Goal: Transaction & Acquisition: Obtain resource

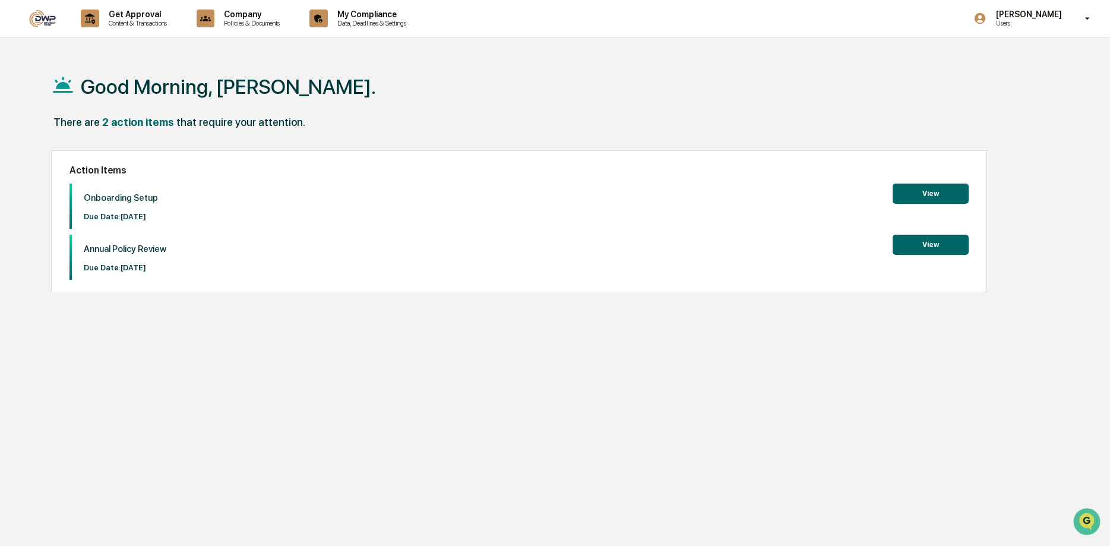
click at [914, 193] on button "View" at bounding box center [931, 194] width 76 height 20
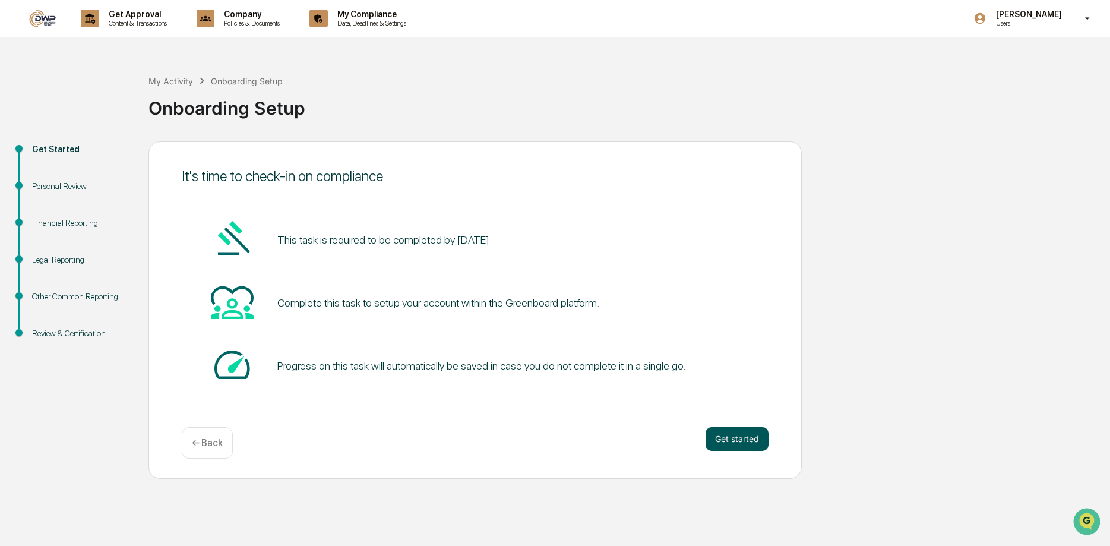
click at [730, 437] on button "Get started" at bounding box center [737, 439] width 63 height 24
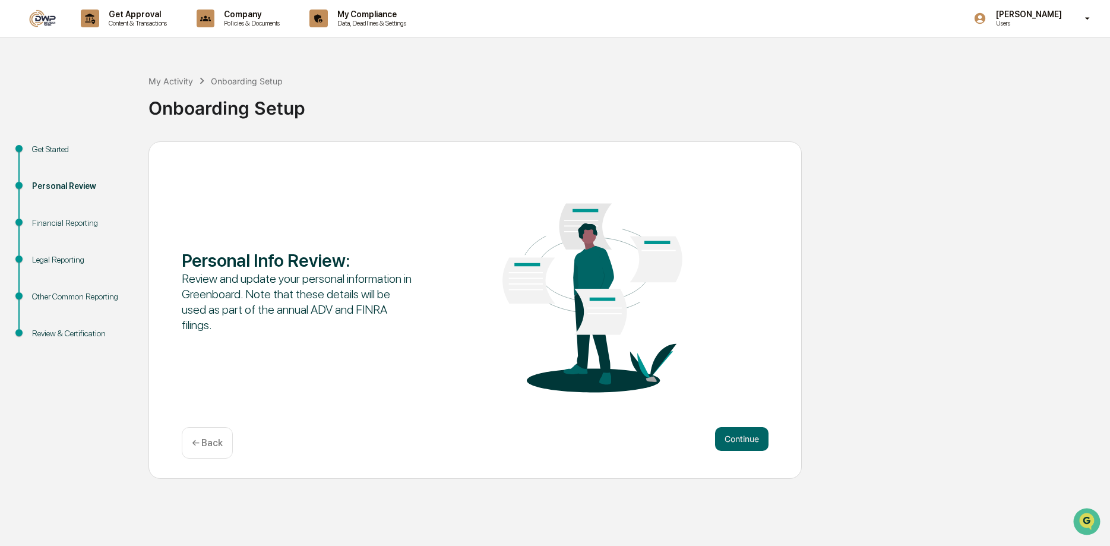
click at [730, 437] on button "Continue" at bounding box center [741, 439] width 53 height 24
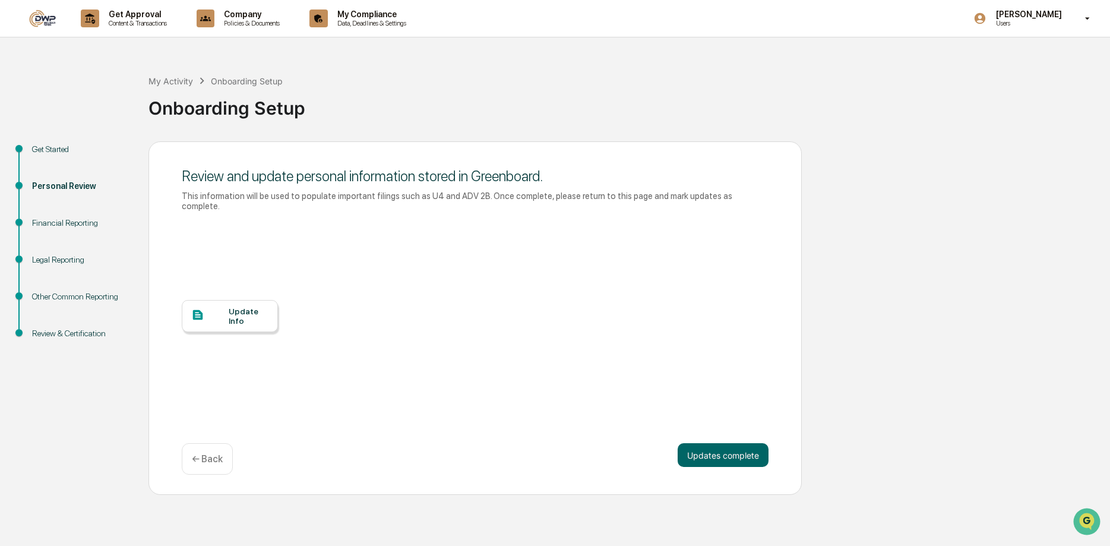
click at [255, 316] on div "Update Info" at bounding box center [230, 316] width 96 height 32
click at [259, 30] on div "Company Policies & Documents" at bounding box center [243, 18] width 102 height 37
click at [273, 61] on li "Policy Document Library" at bounding box center [269, 60] width 154 height 22
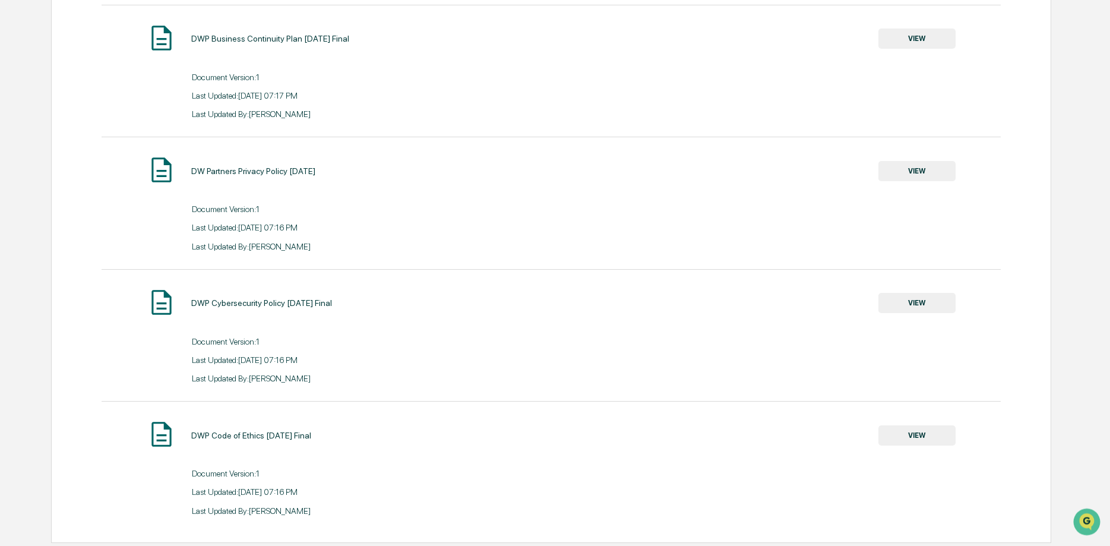
scroll to position [277, 0]
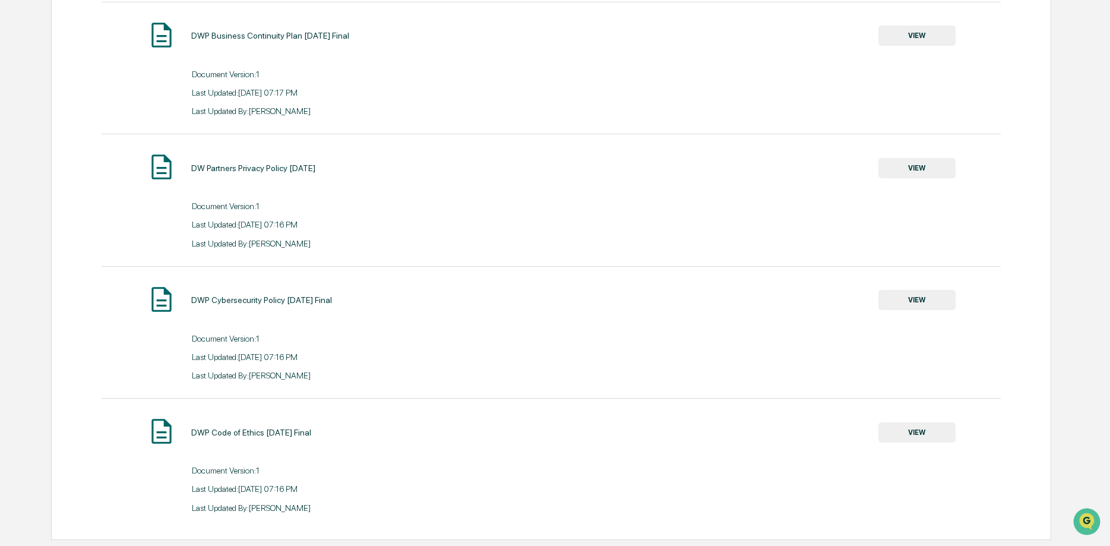
click at [923, 303] on button "VIEW" at bounding box center [917, 300] width 77 height 20
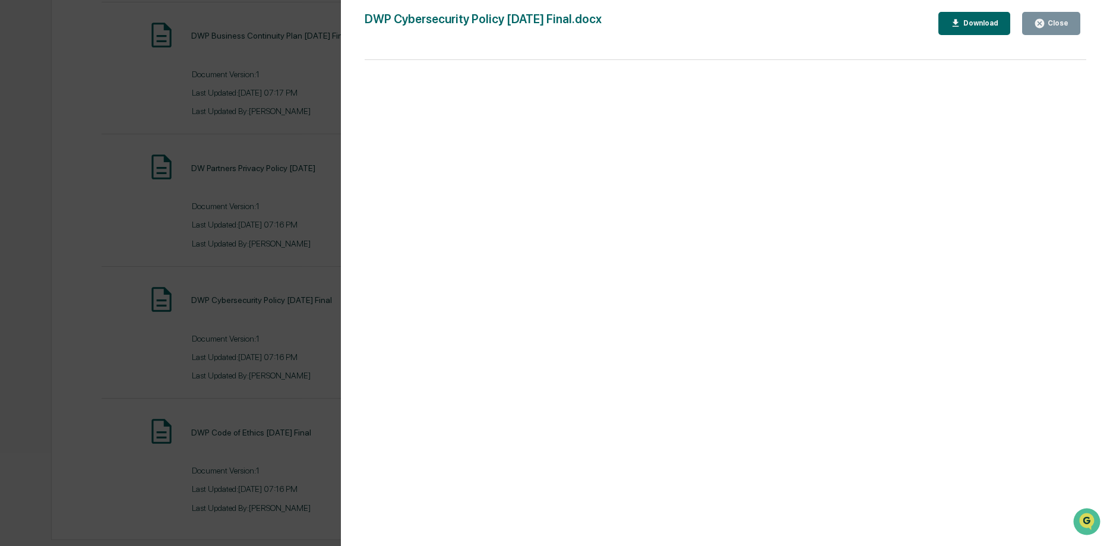
click at [973, 17] on button "Download" at bounding box center [975, 23] width 72 height 23
click at [921, 2] on div "Version History 10/13/2025, 02:16 AM Kendall Venturato DWP Cybersecurity Policy…" at bounding box center [725, 285] width 769 height 570
click at [1049, 24] on div "Close" at bounding box center [1057, 23] width 23 height 8
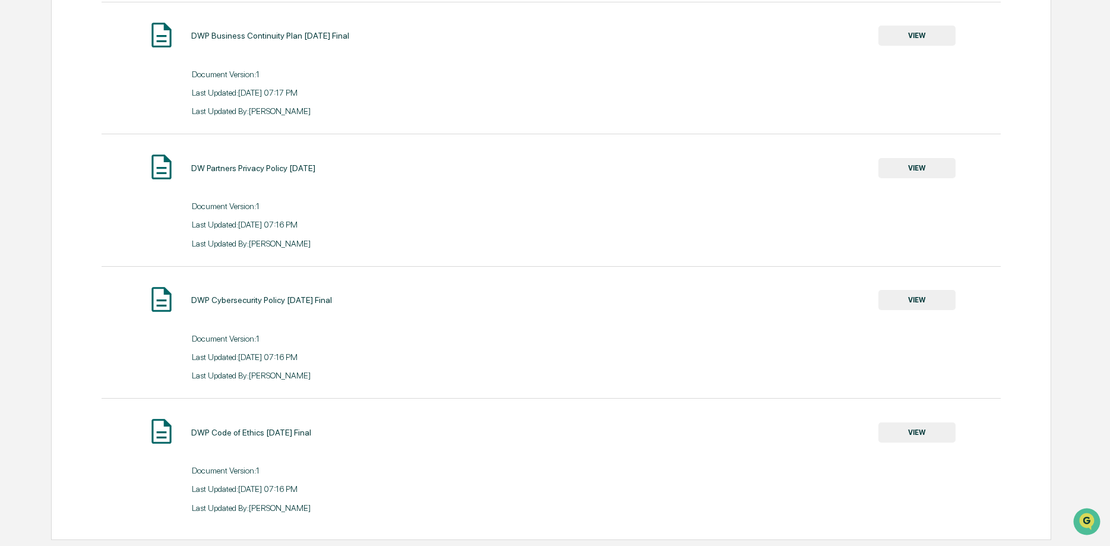
click at [920, 168] on button "VIEW" at bounding box center [917, 168] width 77 height 20
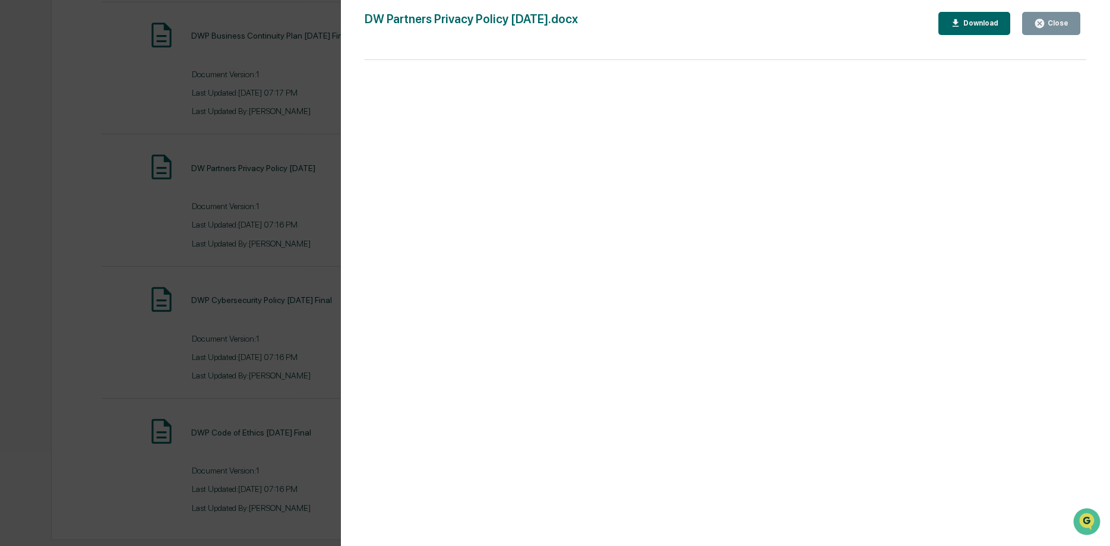
click at [987, 32] on button "Download" at bounding box center [975, 23] width 72 height 23
click at [334, 86] on div "Version History 10/13/2025, 02:16 AM Kendall Venturato DW Partners Privacy Poli…" at bounding box center [555, 273] width 1110 height 546
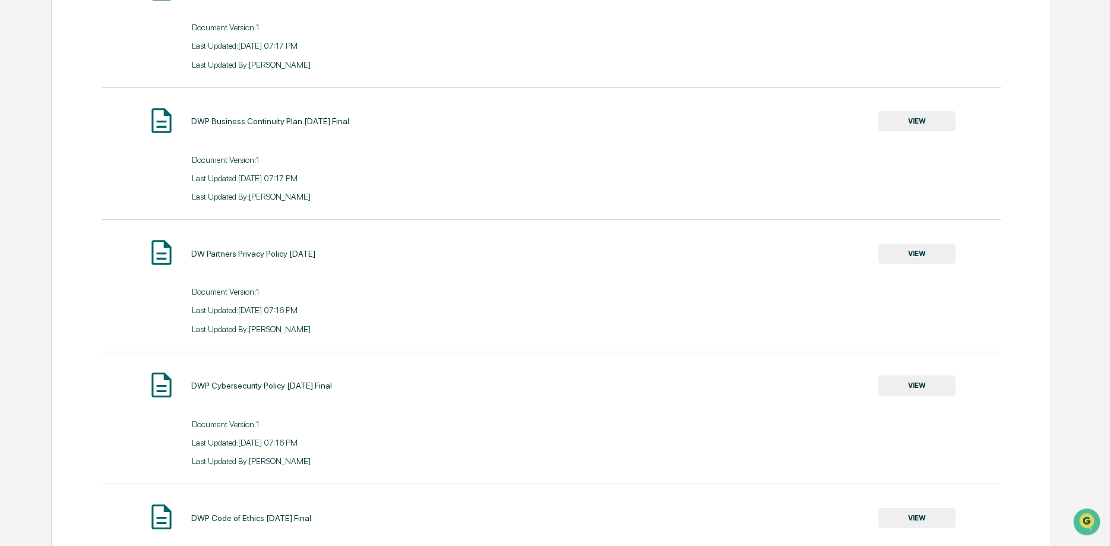
scroll to position [156, 0]
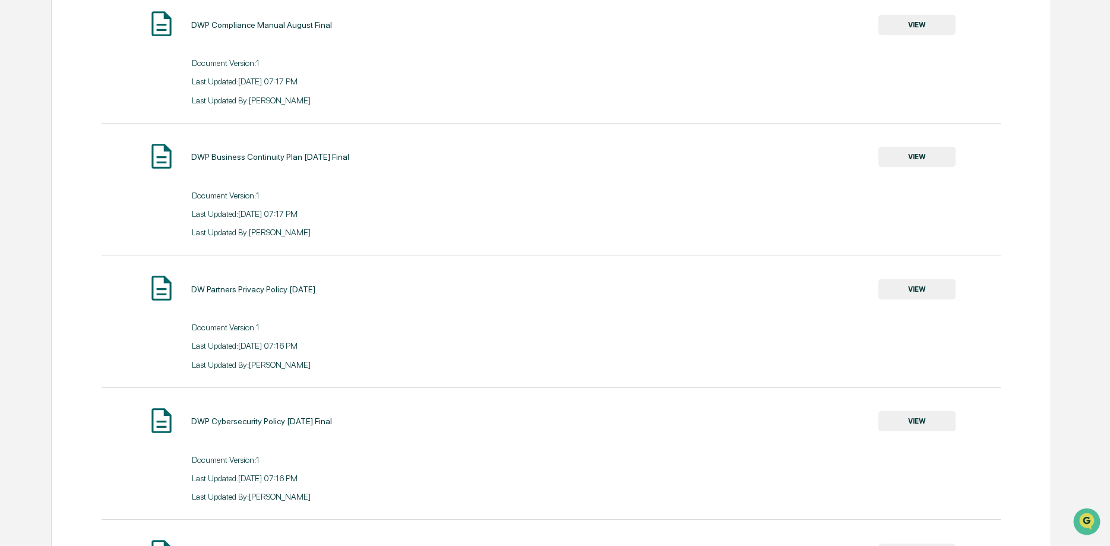
click at [898, 157] on button "VIEW" at bounding box center [917, 157] width 77 height 20
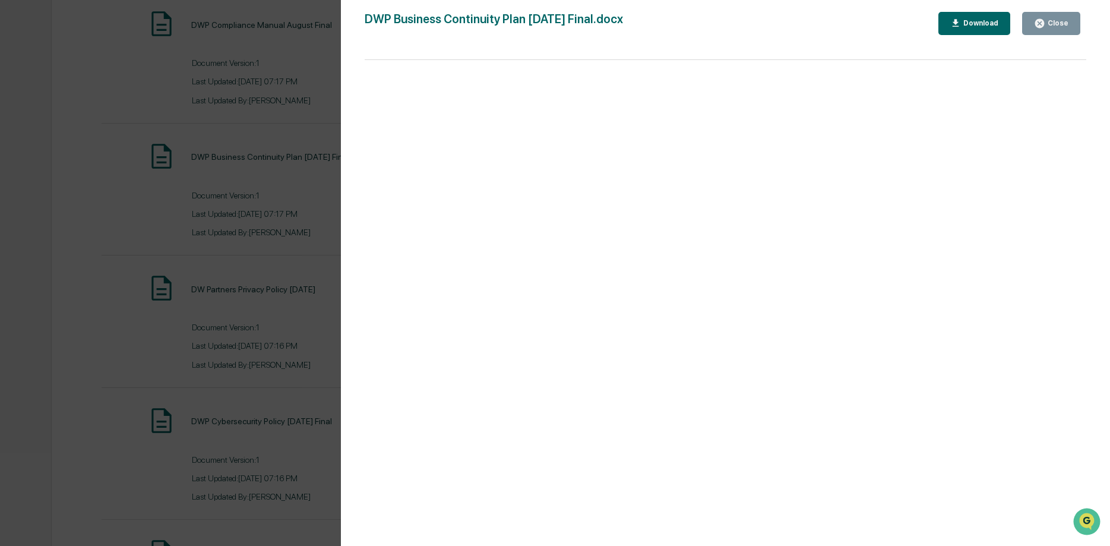
click at [981, 30] on button "Download" at bounding box center [975, 23] width 72 height 23
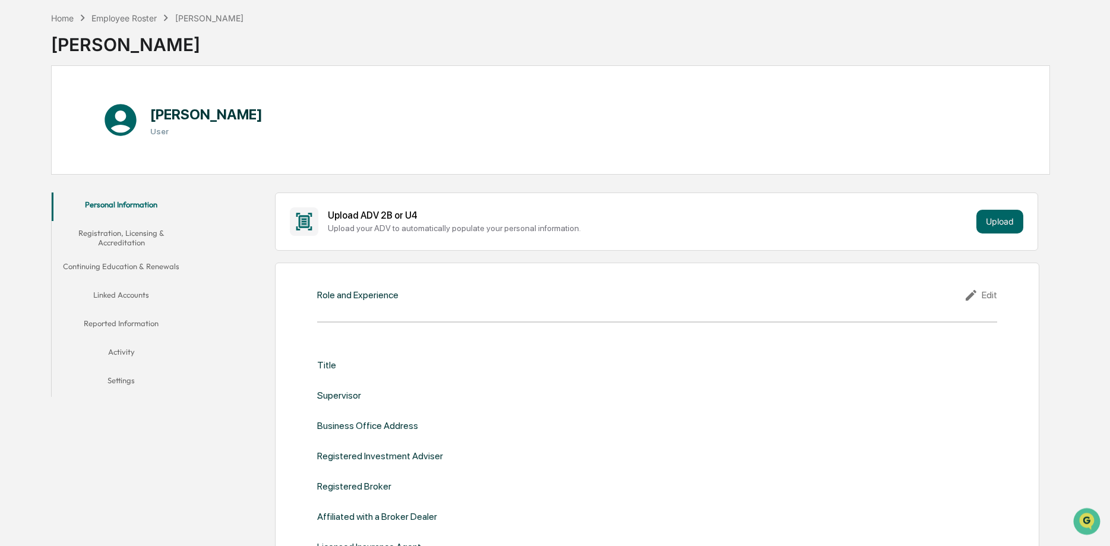
scroll to position [61, 0]
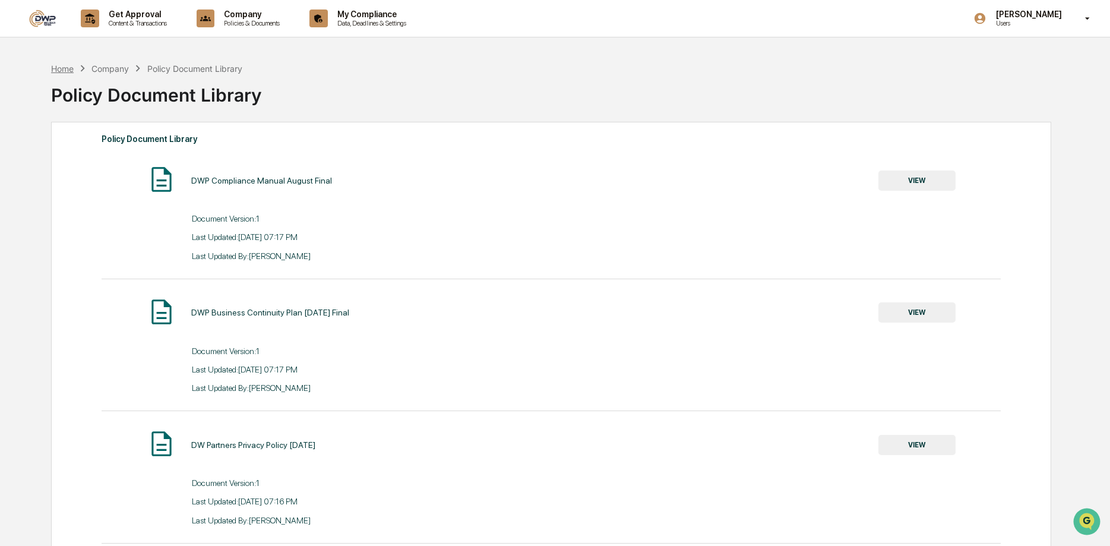
click at [62, 70] on div "Home" at bounding box center [62, 69] width 23 height 10
